Goal: Browse casually: Explore the website without a specific task or goal

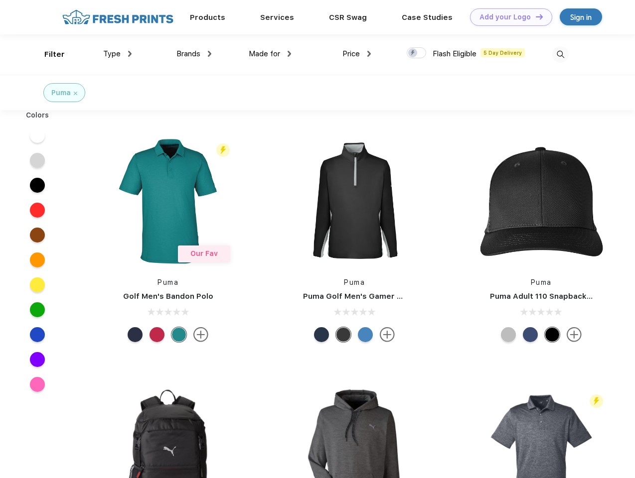
click at [507, 17] on link "Add your Logo Design Tool" at bounding box center [511, 16] width 82 height 17
click at [0, 0] on div "Design Tool" at bounding box center [0, 0] width 0 height 0
click at [534, 16] on link "Add your Logo Design Tool" at bounding box center [511, 16] width 82 height 17
click at [48, 54] on div "Filter" at bounding box center [54, 54] width 20 height 11
click at [118, 54] on span "Type" at bounding box center [111, 53] width 17 height 9
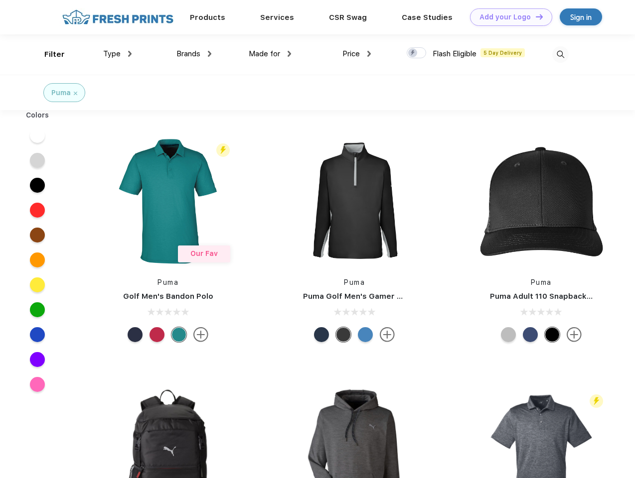
click at [194, 54] on span "Brands" at bounding box center [188, 53] width 24 height 9
click at [270, 54] on span "Made for" at bounding box center [264, 53] width 31 height 9
click at [357, 54] on span "Price" at bounding box center [350, 53] width 17 height 9
click at [416, 53] on div at bounding box center [415, 52] width 19 height 11
click at [413, 53] on input "checkbox" at bounding box center [409, 50] width 6 height 6
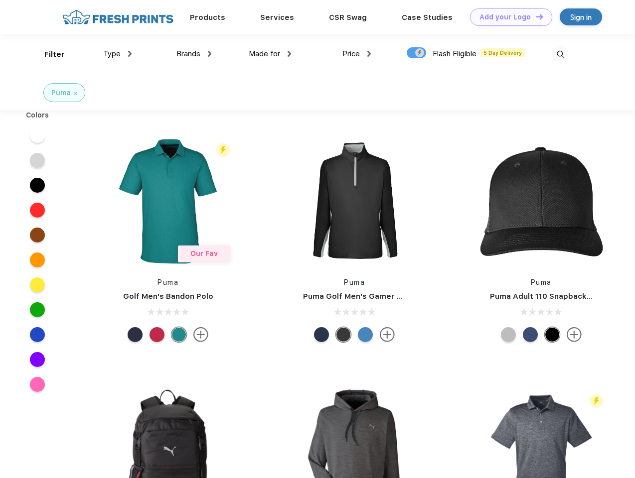
click at [560, 54] on img at bounding box center [560, 54] width 16 height 16
